Goal: Transaction & Acquisition: Download file/media

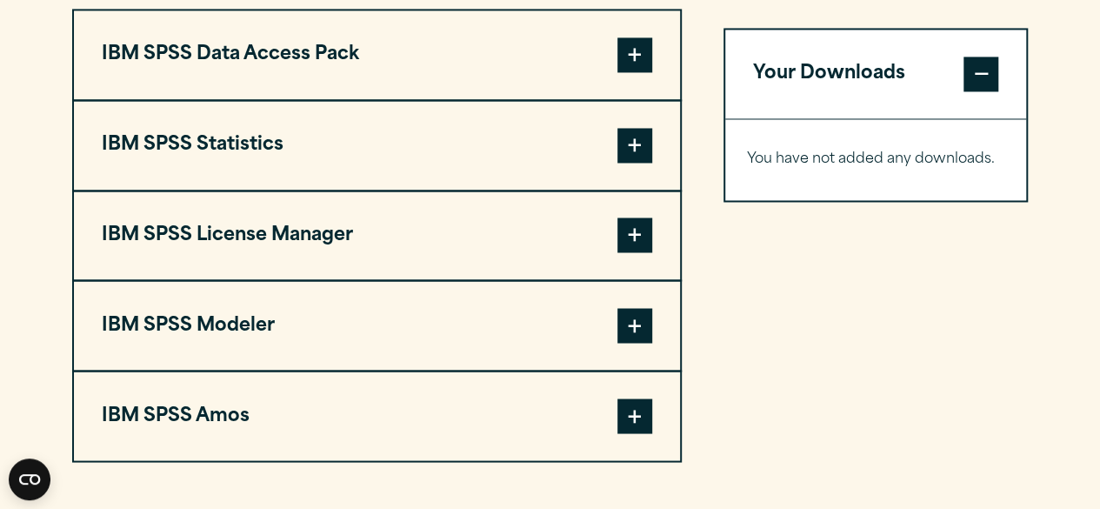
click at [629, 138] on span at bounding box center [634, 145] width 35 height 35
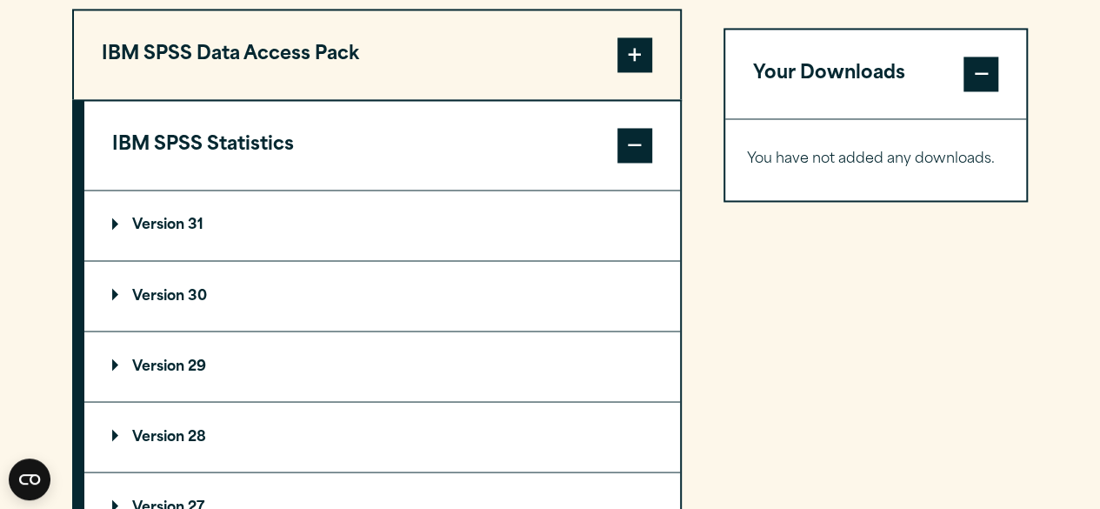
click at [631, 54] on span at bounding box center [634, 54] width 35 height 35
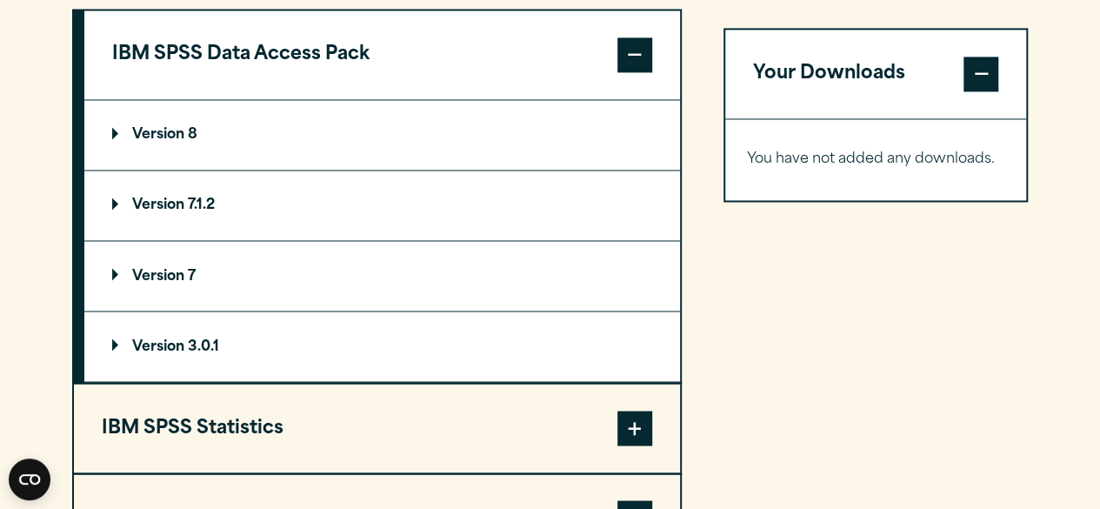
click at [639, 411] on span at bounding box center [634, 427] width 35 height 35
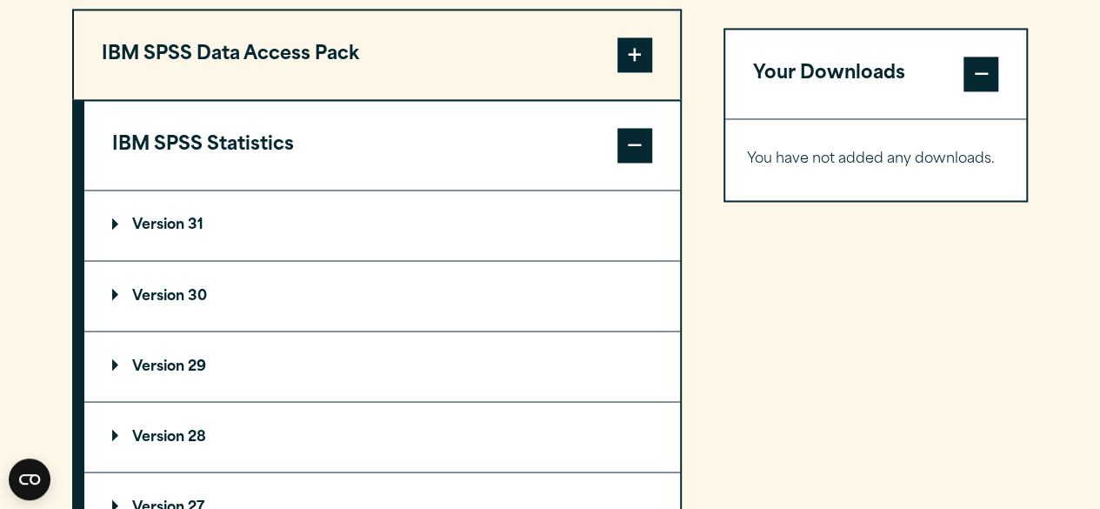
click at [195, 290] on p "Version 30" at bounding box center [159, 296] width 95 height 14
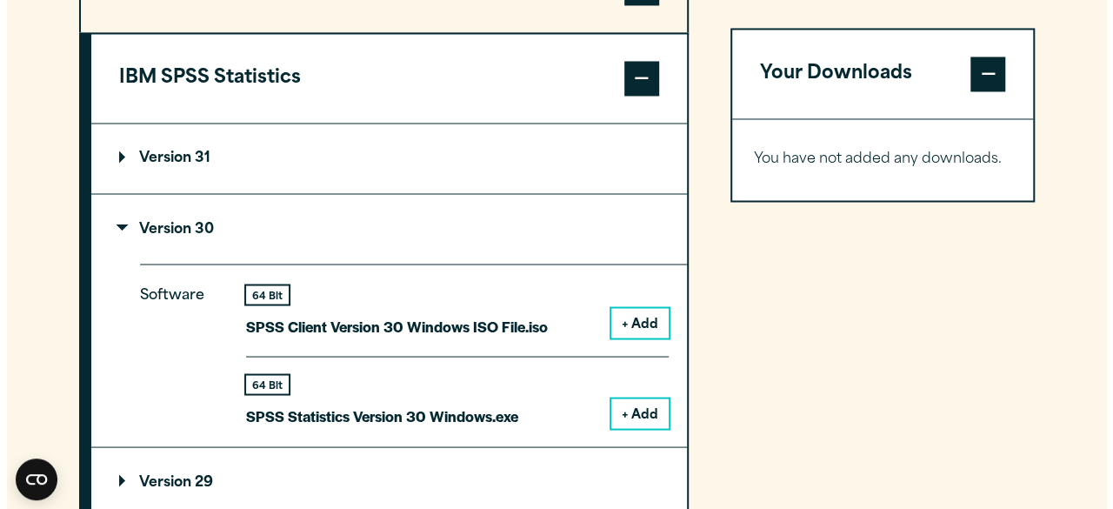
scroll to position [1467, 0]
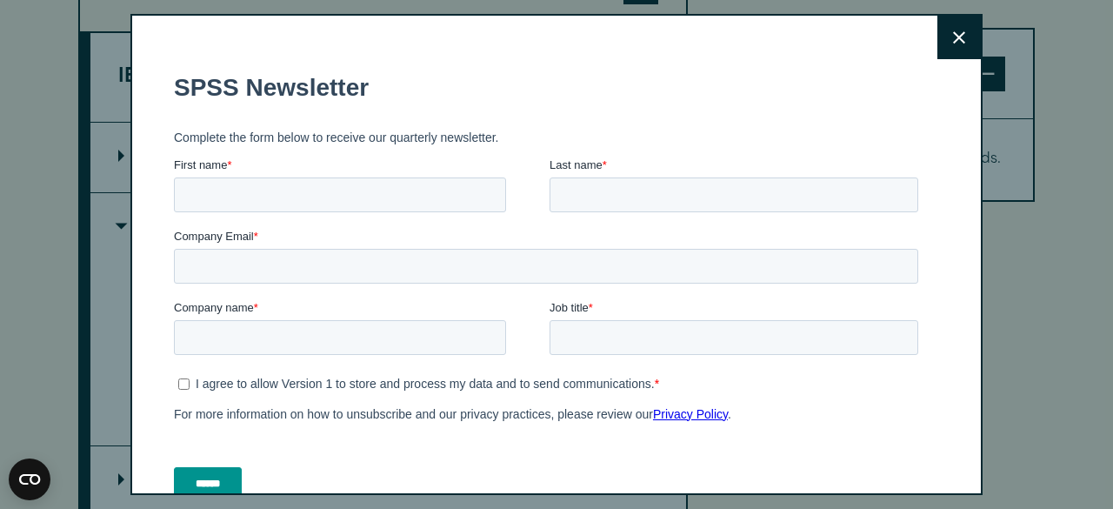
click at [947, 34] on button "Close" at bounding box center [958, 37] width 43 height 43
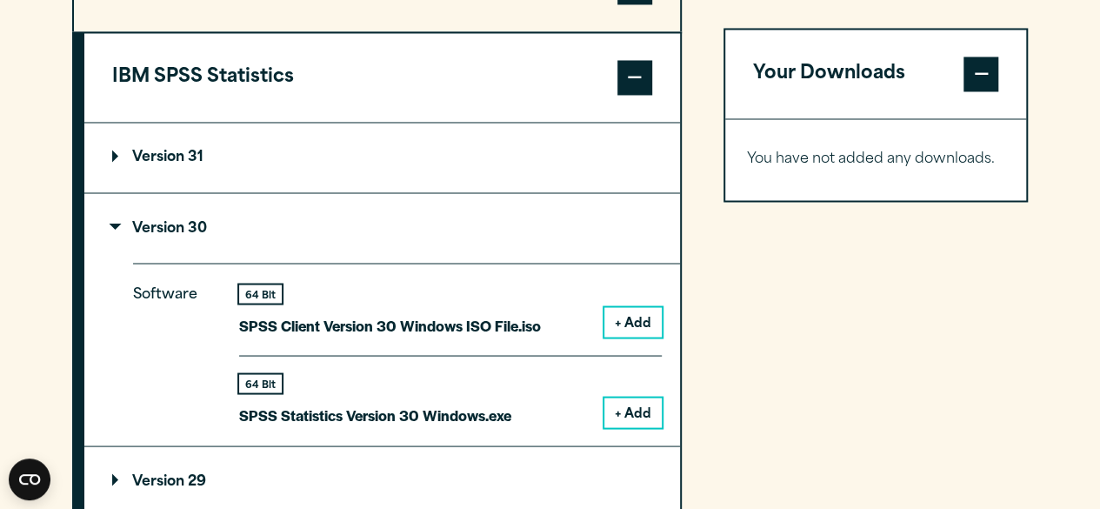
click at [631, 406] on button "+ Add" at bounding box center [632, 412] width 57 height 30
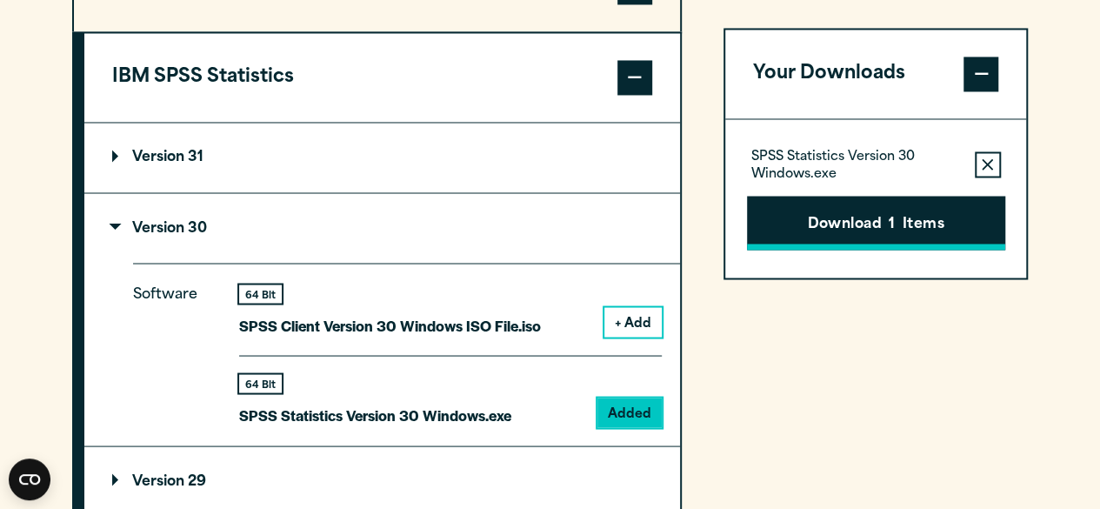
click at [817, 221] on button "Download 1 Items" at bounding box center [876, 223] width 258 height 54
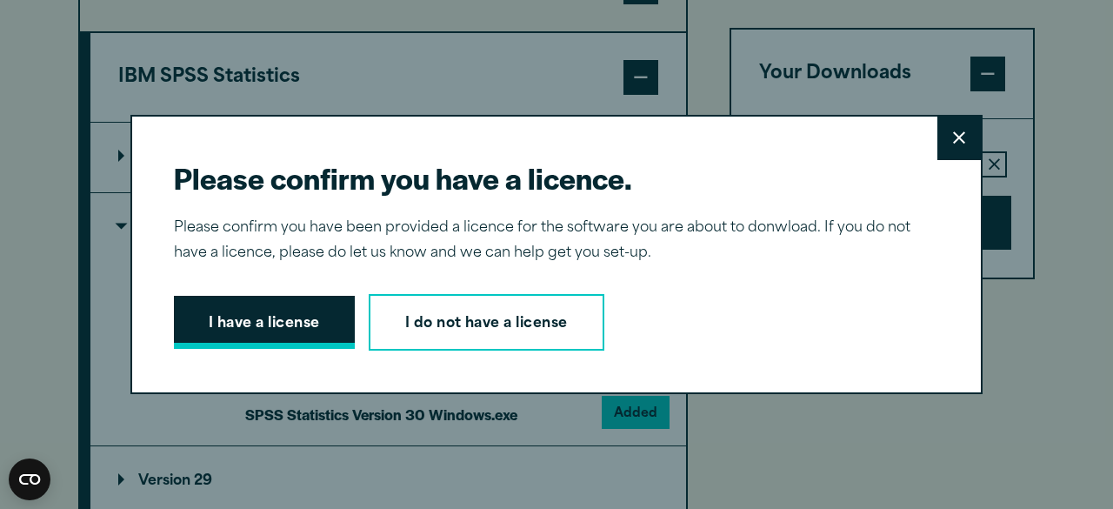
click at [290, 334] on button "I have a license" at bounding box center [264, 323] width 181 height 54
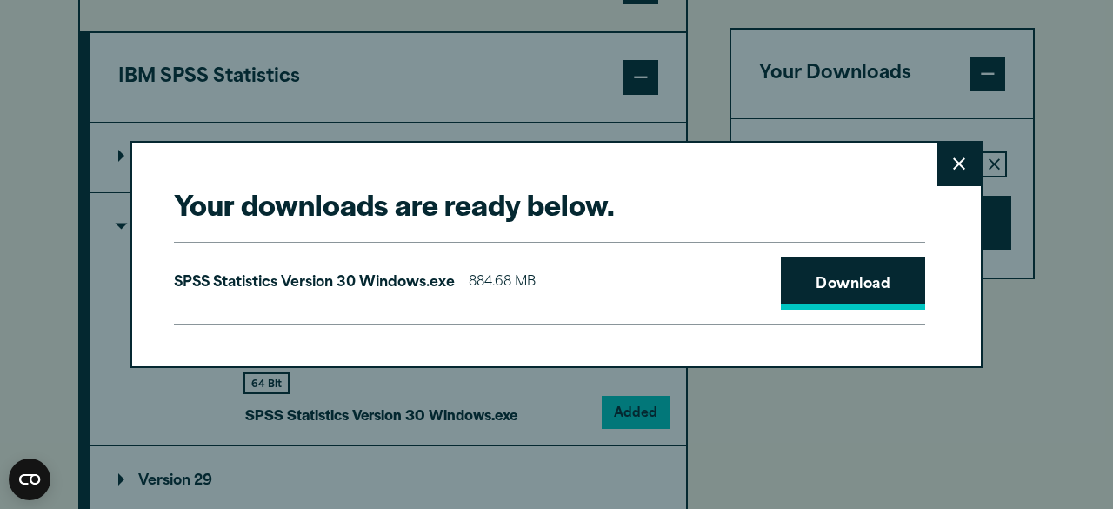
click at [814, 271] on link "Download" at bounding box center [853, 283] width 144 height 54
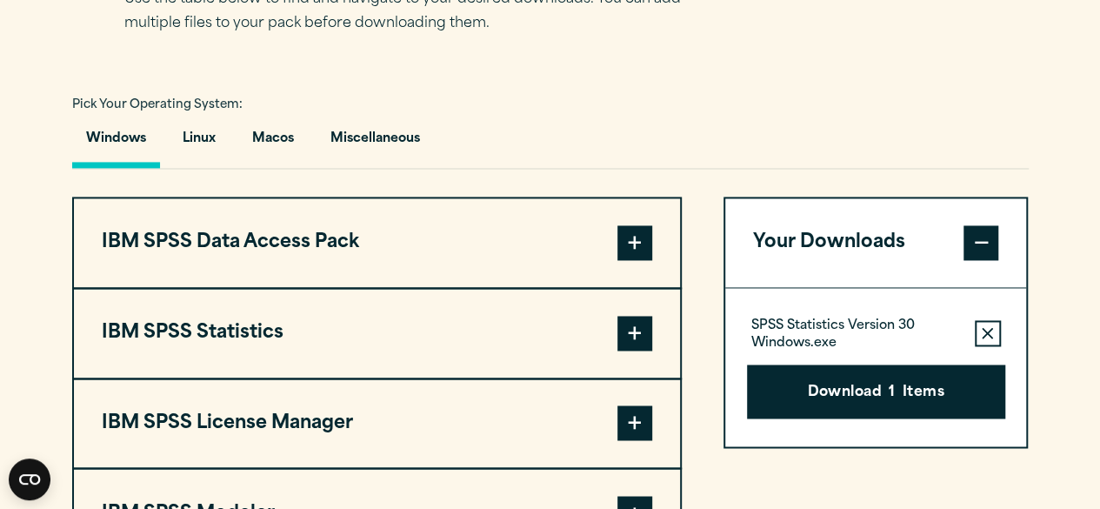
scroll to position [1213, 0]
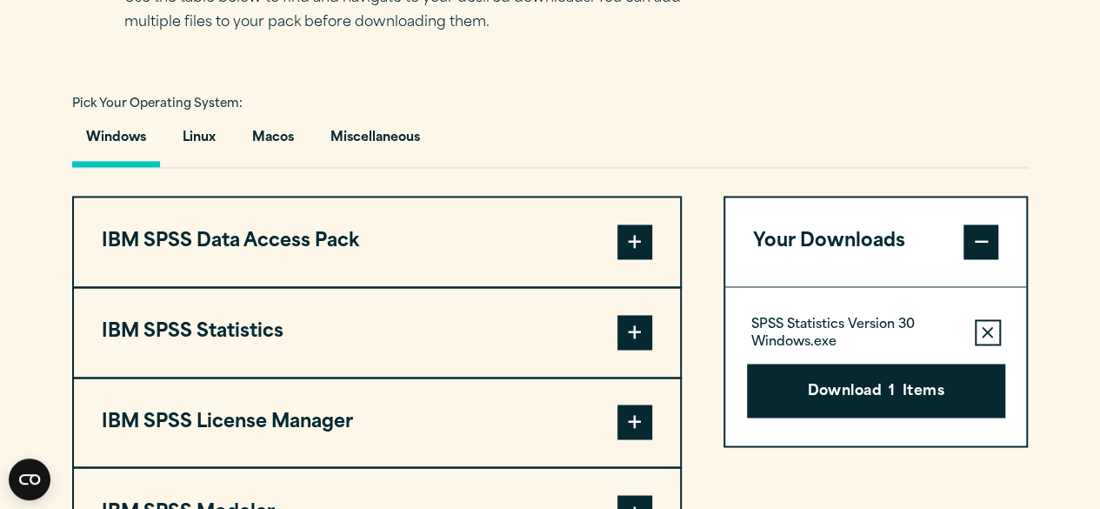
click at [636, 315] on span at bounding box center [634, 332] width 35 height 35
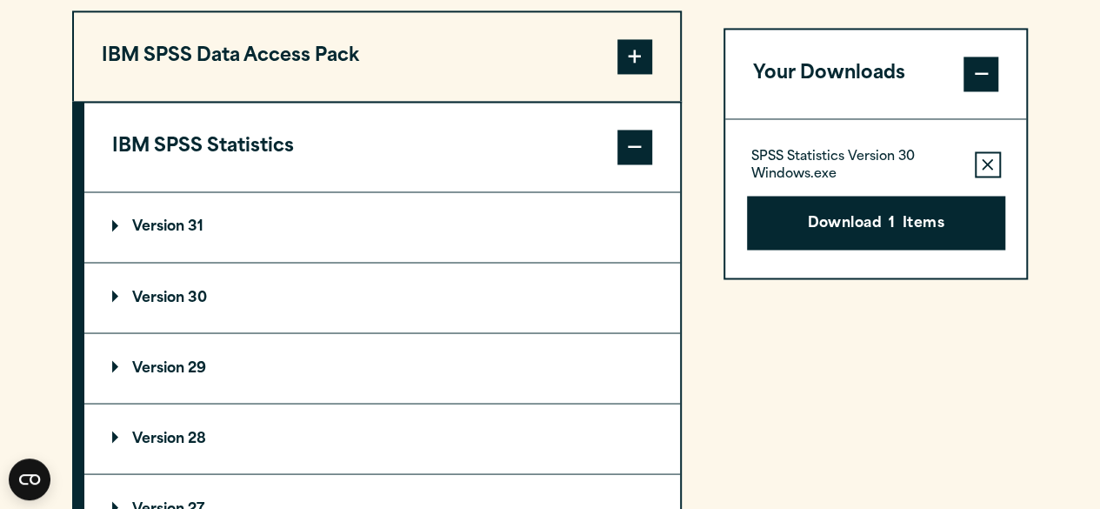
scroll to position [1399, 0]
click at [190, 290] on p "Version 30" at bounding box center [159, 296] width 95 height 14
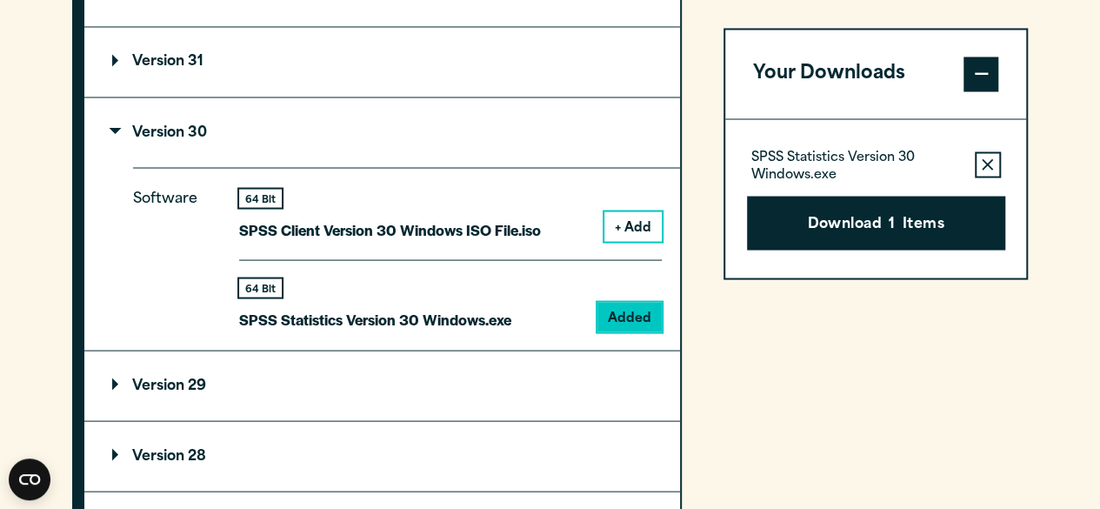
scroll to position [1571, 0]
